Goal: Information Seeking & Learning: Learn about a topic

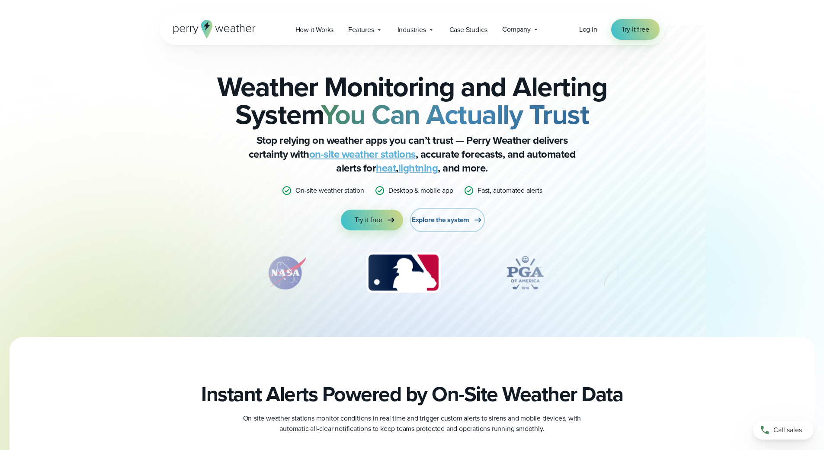
click at [436, 216] on span "Explore the system" at bounding box center [441, 220] width 58 height 10
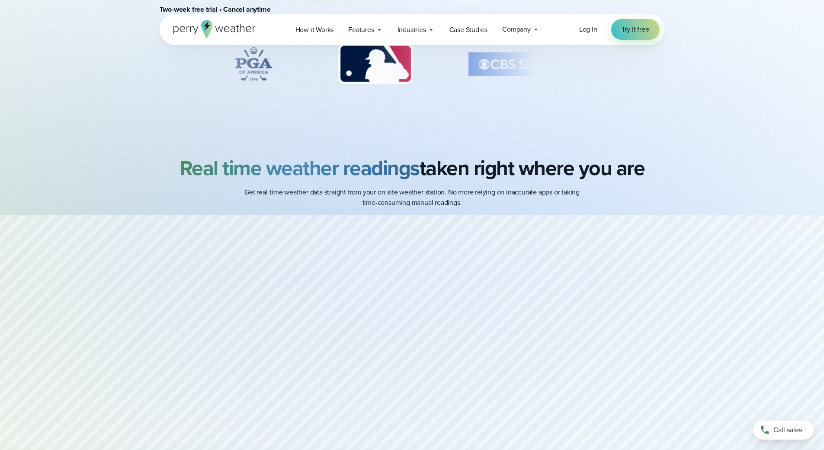
scroll to position [389, 0]
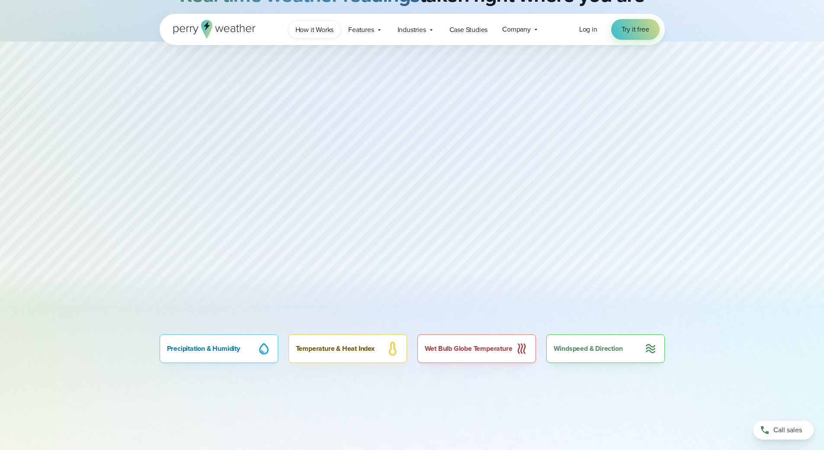
click at [313, 28] on span "How it Works" at bounding box center [315, 30] width 39 height 10
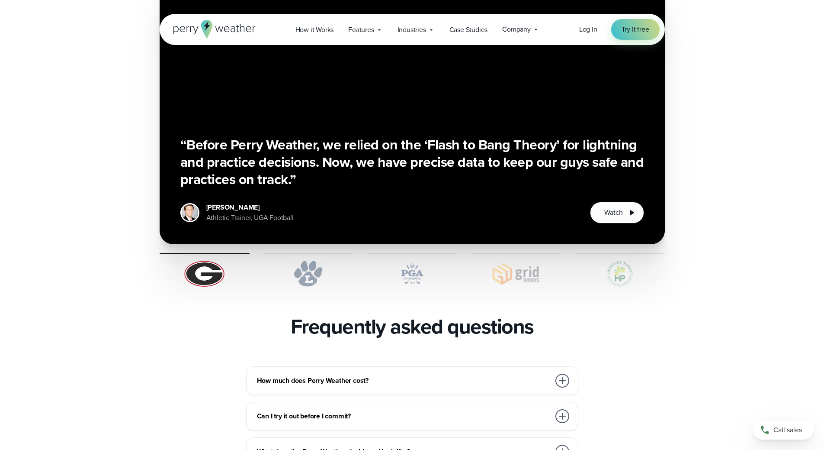
scroll to position [1774, 0]
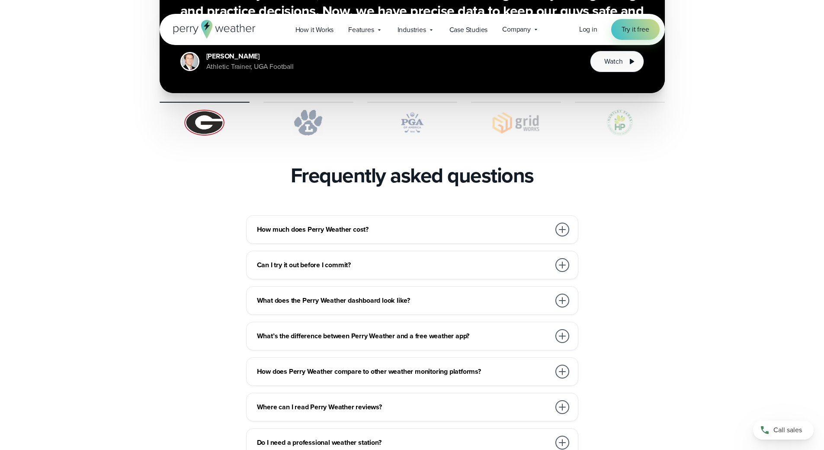
click at [406, 221] on div "How much does Perry Weather cost?" at bounding box center [414, 229] width 314 height 17
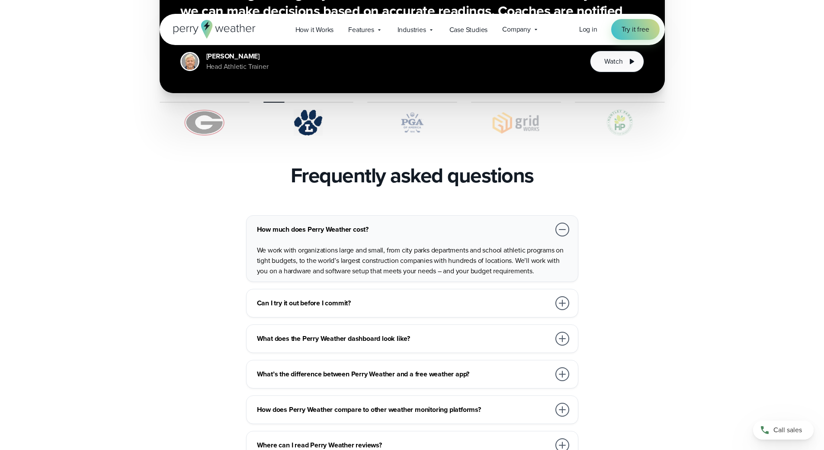
click at [414, 298] on h3 "Can I try it out before I commit?" at bounding box center [403, 303] width 293 height 10
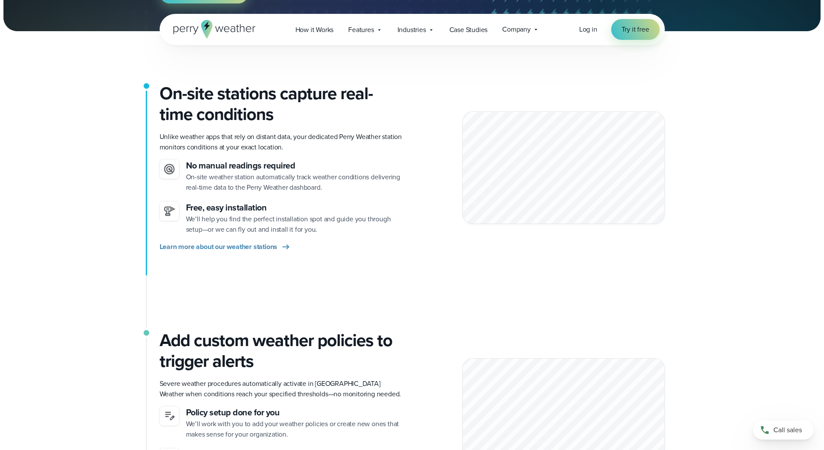
scroll to position [0, 0]
